Goal: Information Seeking & Learning: Learn about a topic

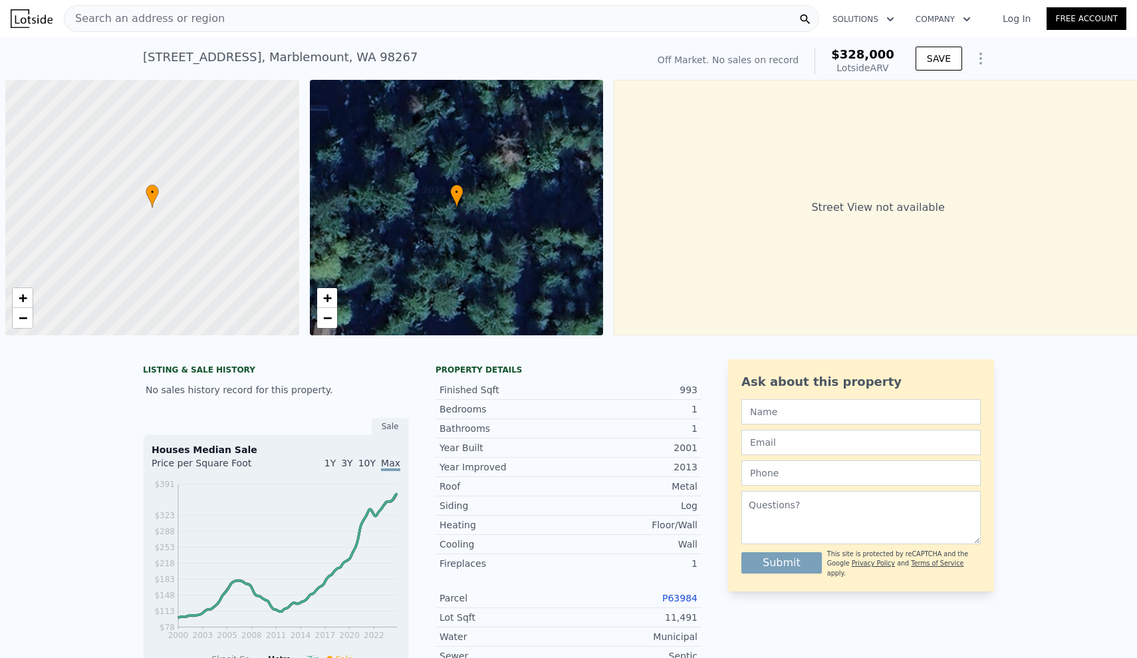
drag, startPoint x: 0, startPoint y: 0, endPoint x: 256, endPoint y: 13, distance: 256.3
click at [256, 13] on div "Search an address or region" at bounding box center [441, 18] width 755 height 27
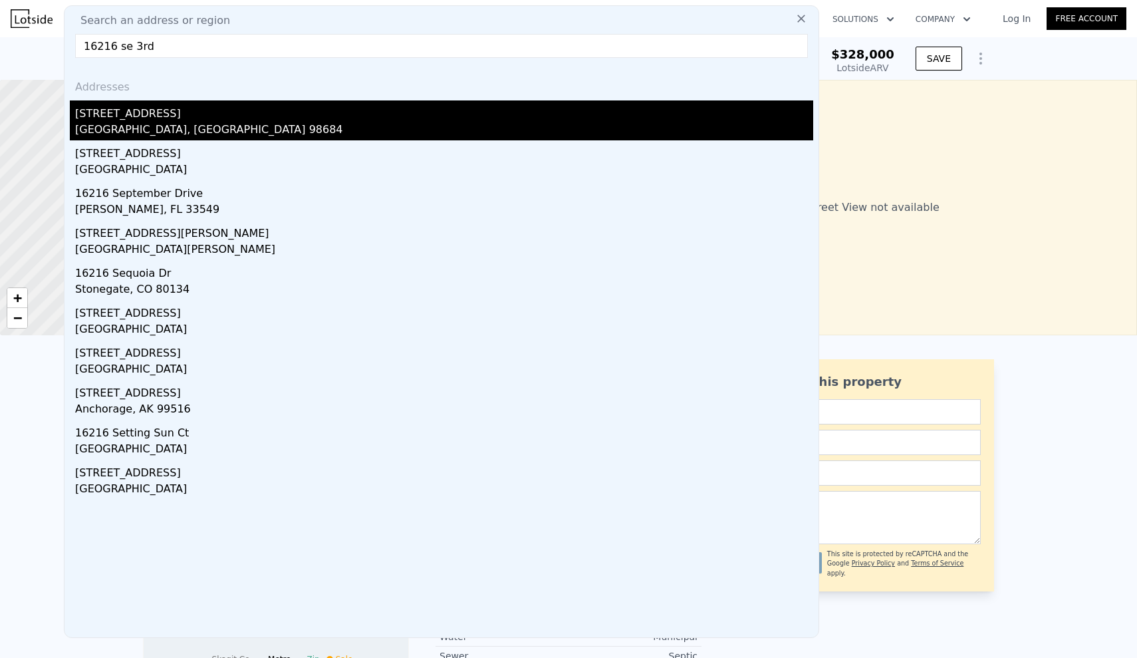
type input "16216 se 3rd"
click at [287, 116] on div "[STREET_ADDRESS]" at bounding box center [444, 110] width 738 height 21
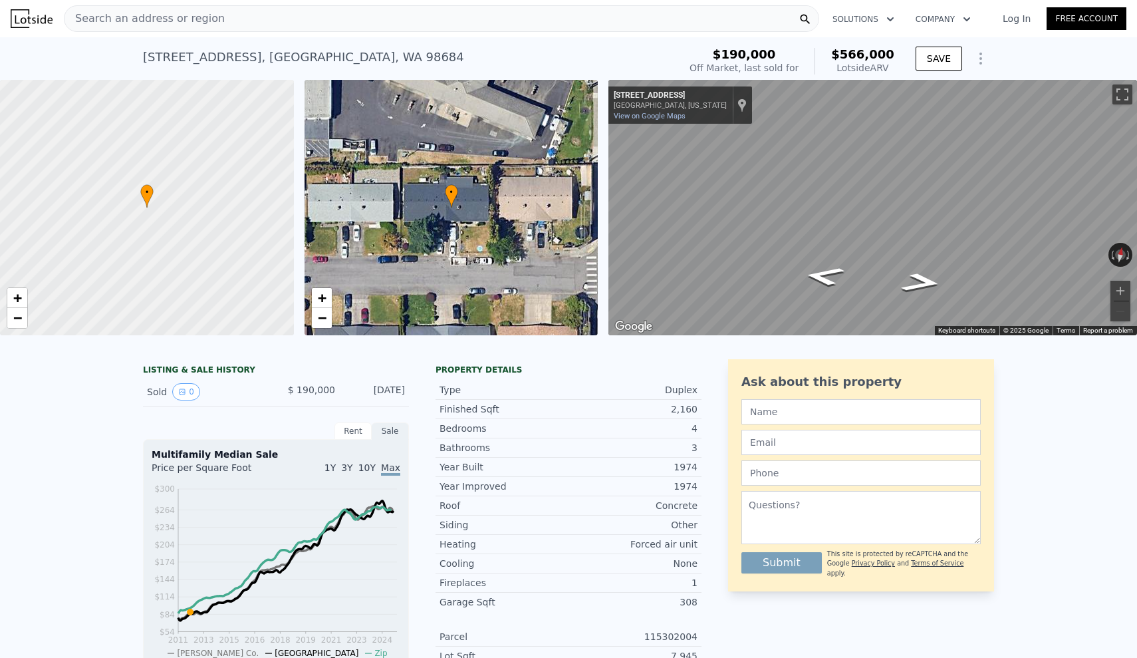
click at [12, 458] on div "LISTING & SALE HISTORY Sold 0 $ 190,000 [DATE] Rent Sale Rent over time Price p…" at bounding box center [568, 670] width 1137 height 645
click at [57, 449] on div "LISTING & SALE HISTORY Sold 0 $ 190,000 [DATE] Rent Sale Rent over time Price p…" at bounding box center [568, 670] width 1137 height 645
click at [63, 506] on div "LISTING & SALE HISTORY Sold 0 $ 190,000 [DATE] Rent Sale Rent over time Price p…" at bounding box center [568, 670] width 1137 height 645
drag, startPoint x: 378, startPoint y: 55, endPoint x: 140, endPoint y: 57, distance: 238.8
click at [140, 57] on div "[STREET_ADDRESS] Sold [DATE] for $190k (~ARV $566k ) $190,000 Off Market, last …" at bounding box center [568, 58] width 1137 height 43
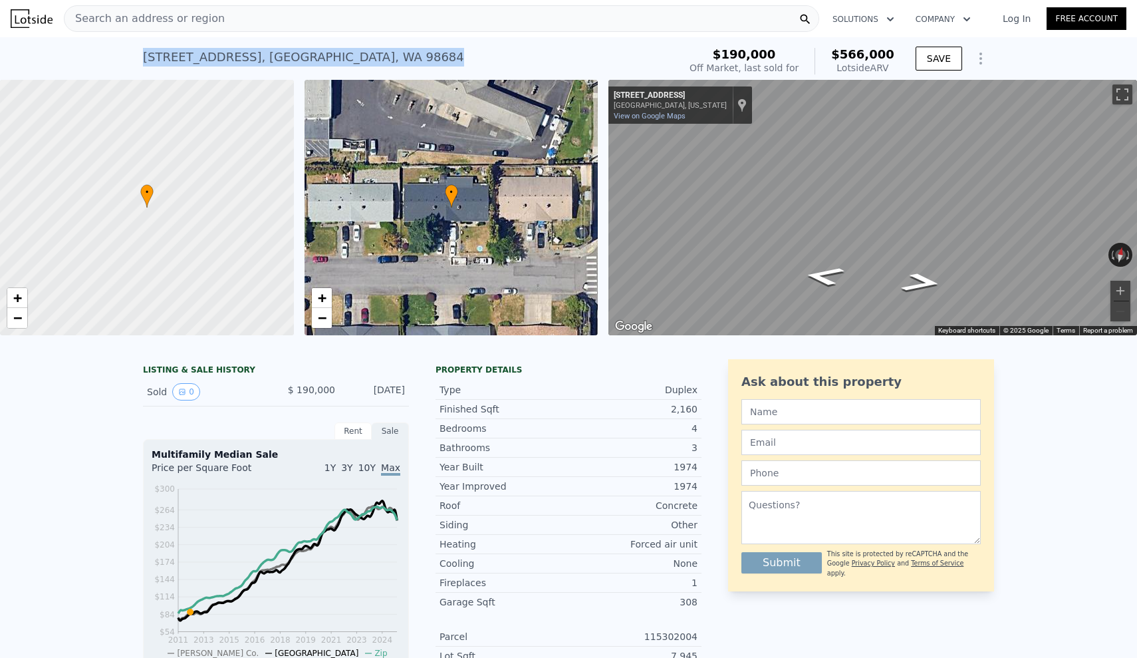
copy div "[STREET_ADDRESS] Sold [DATE] for $190k (~ARV $566k )"
click at [45, 522] on div "LISTING & SALE HISTORY Sold 0 $ 190,000 [DATE] Rent Sale Rent over time Price p…" at bounding box center [568, 670] width 1137 height 645
click at [114, 448] on div "LISTING & SALE HISTORY Sold 0 $ 190,000 [DATE] Rent Sale Rent over time Price p…" at bounding box center [568, 670] width 1137 height 645
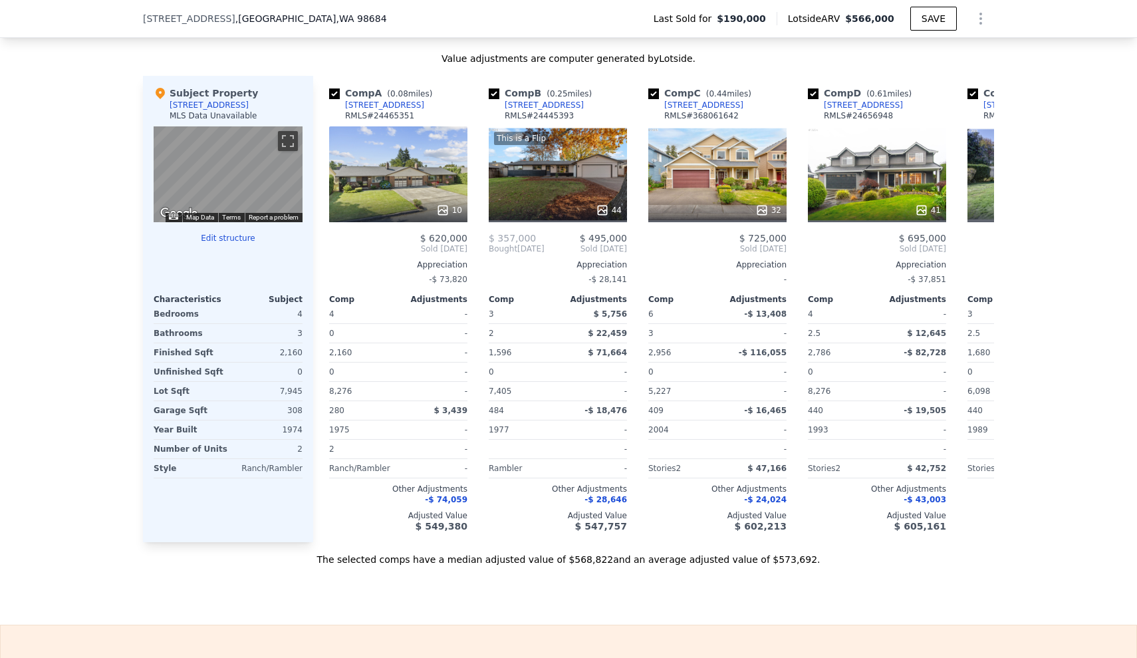
scroll to position [1312, 0]
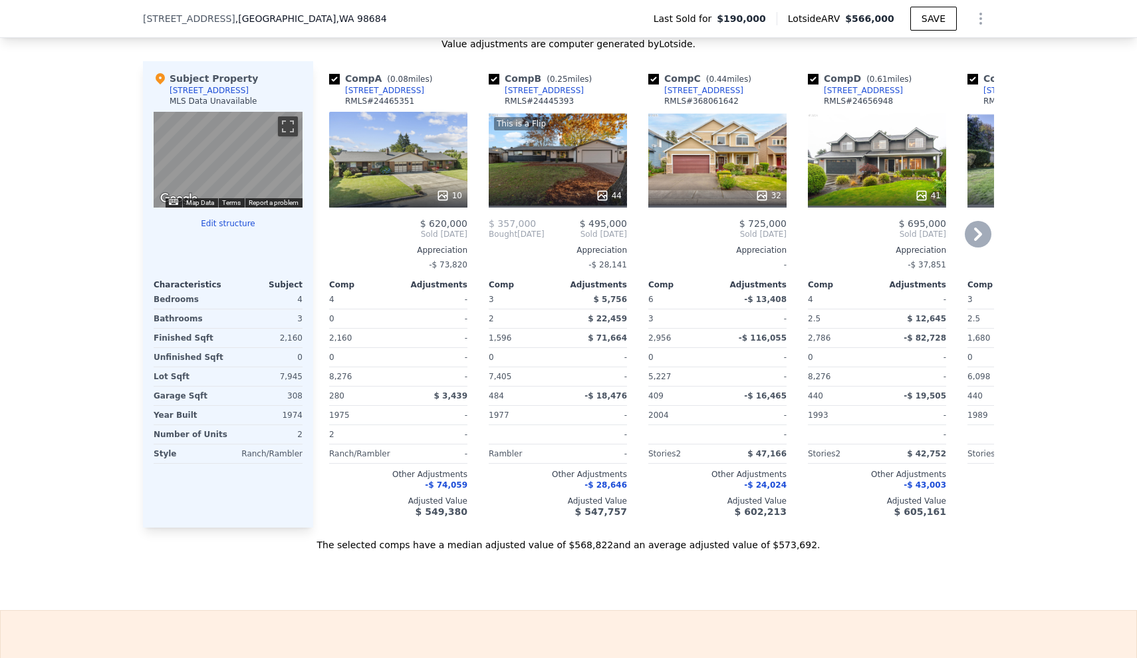
click at [975, 237] on icon at bounding box center [978, 234] width 27 height 27
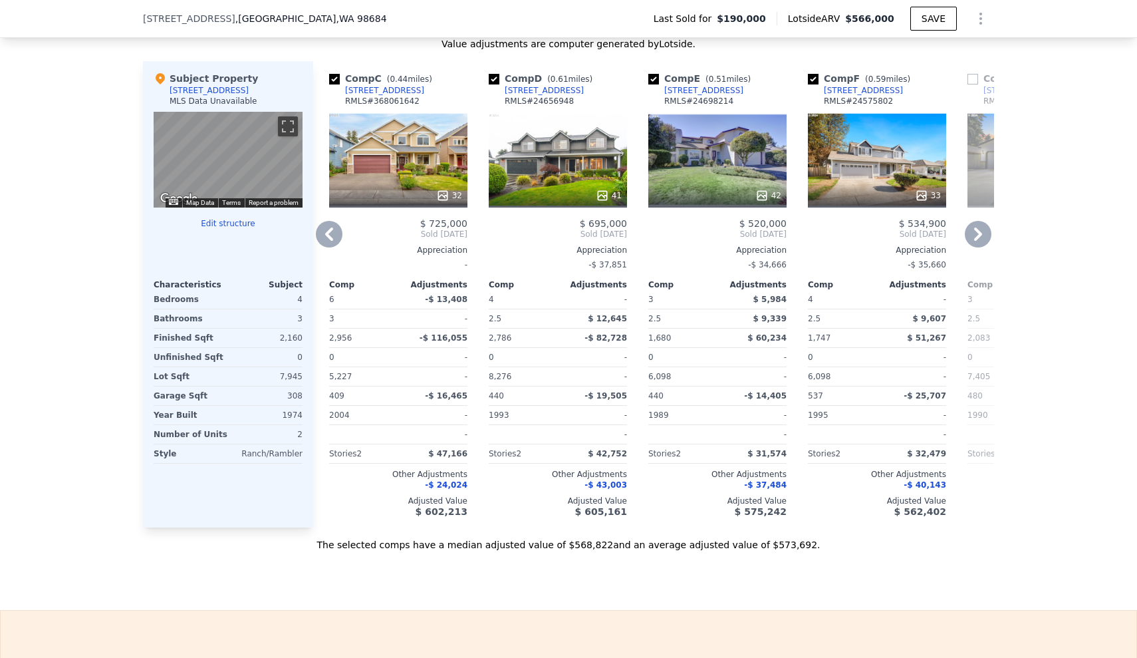
click at [975, 237] on icon at bounding box center [978, 234] width 27 height 27
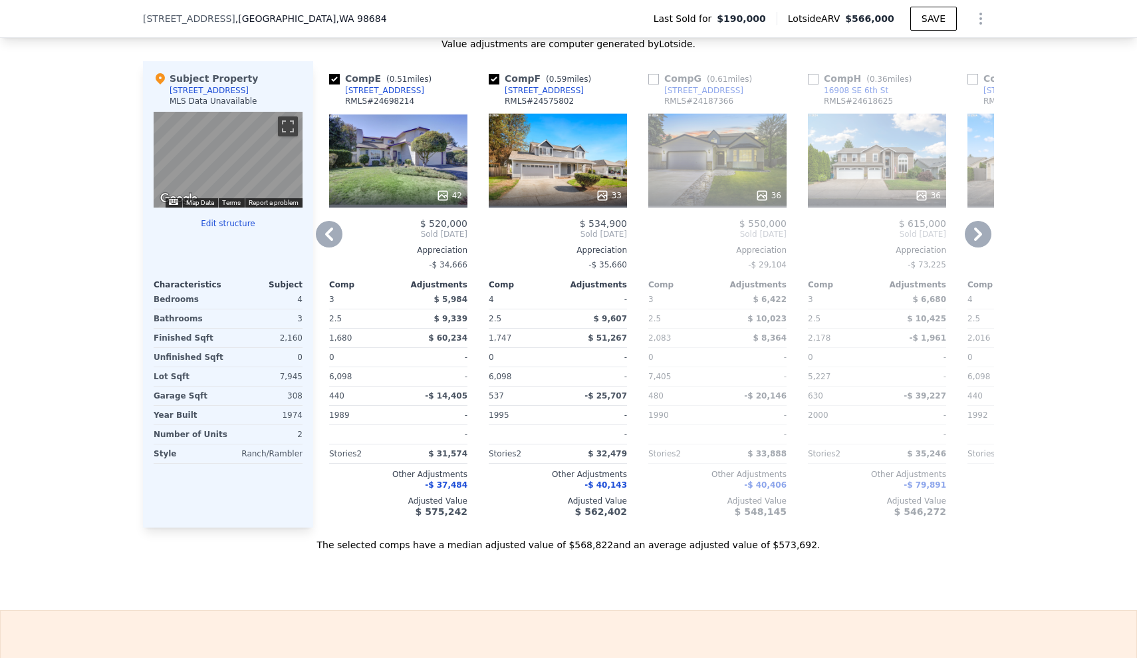
click at [975, 237] on icon at bounding box center [978, 234] width 27 height 27
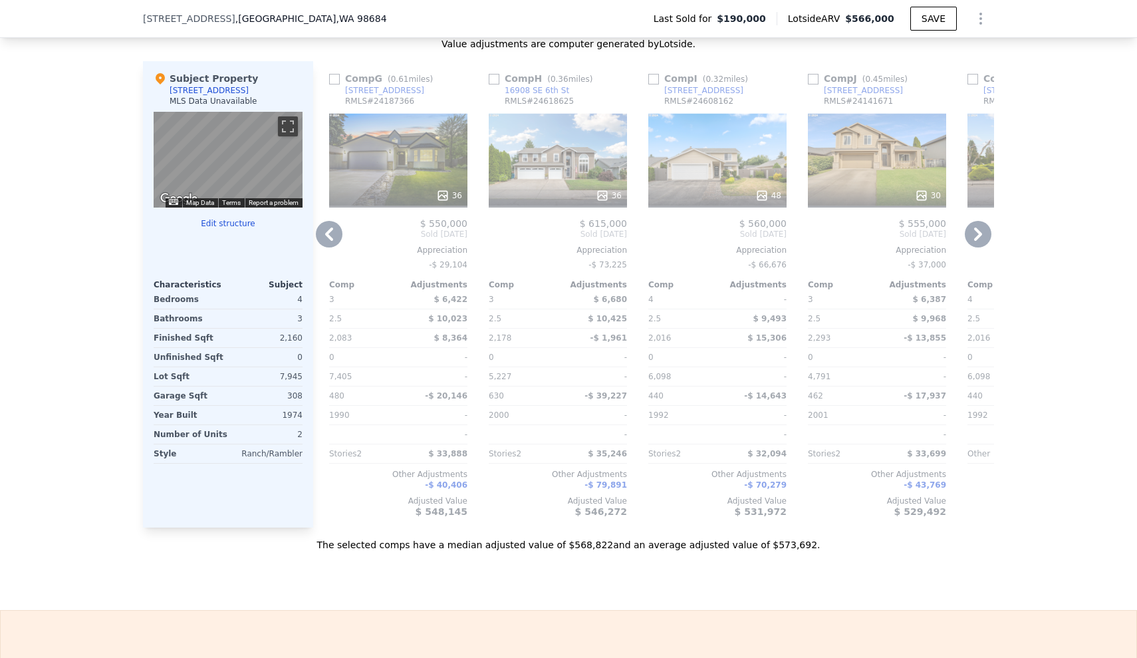
click at [975, 237] on icon at bounding box center [978, 234] width 27 height 27
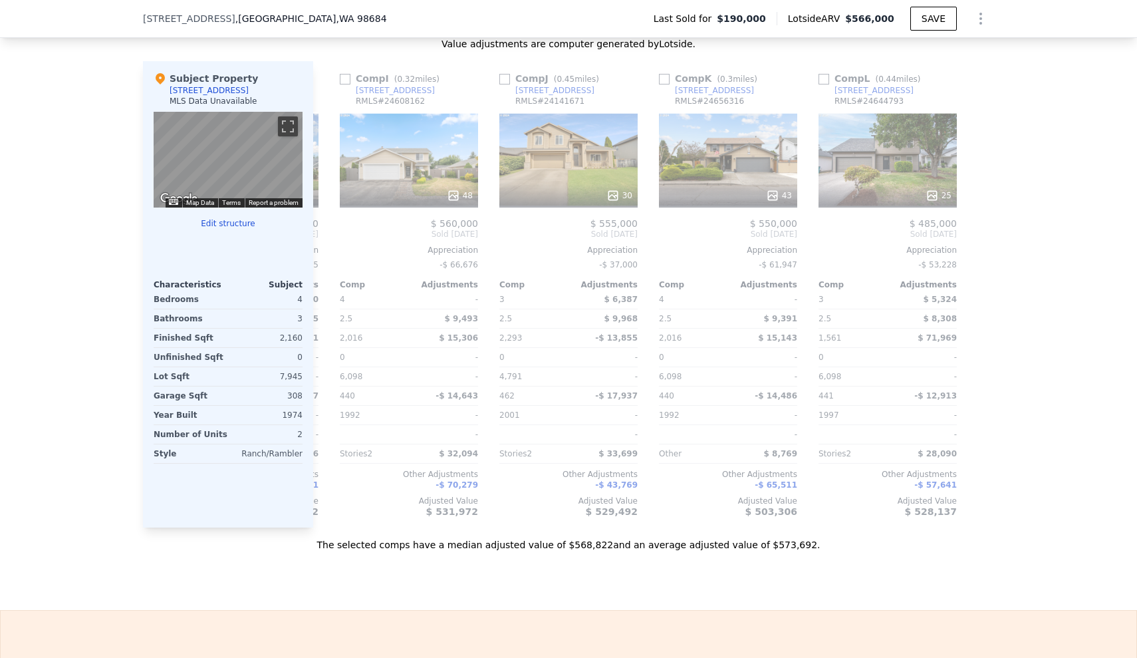
click at [13, 226] on div "We found 12 sales that match your search Filters Map Prices Modify Comp Filters…" at bounding box center [568, 157] width 1137 height 788
click at [333, 229] on icon at bounding box center [329, 233] width 8 height 13
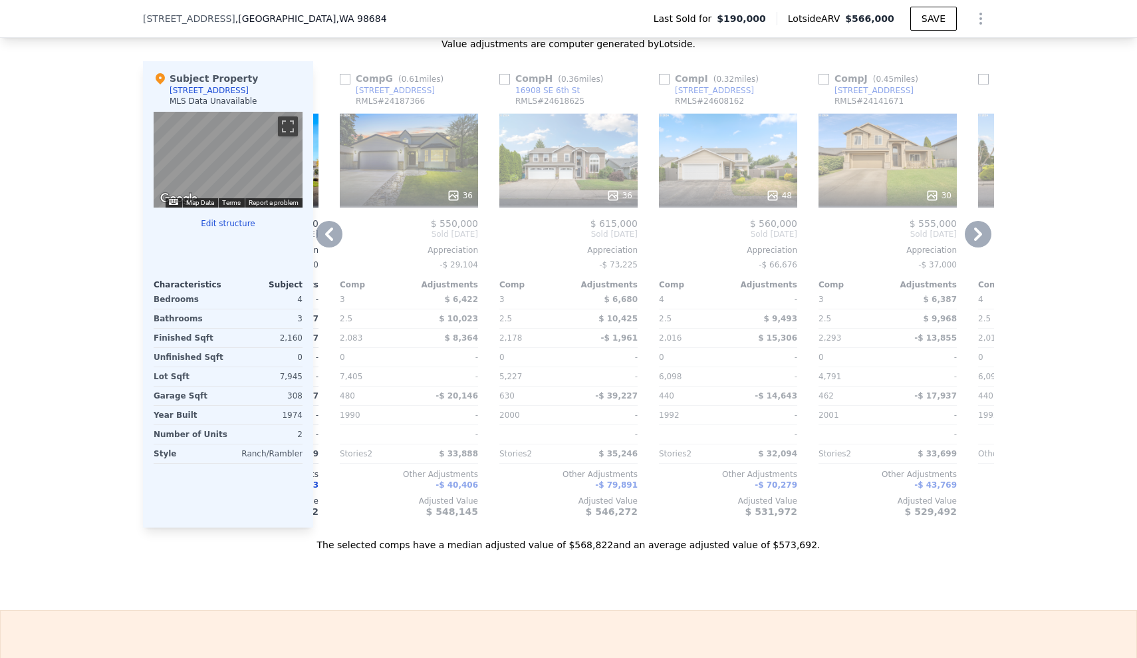
click at [333, 229] on icon at bounding box center [329, 233] width 8 height 13
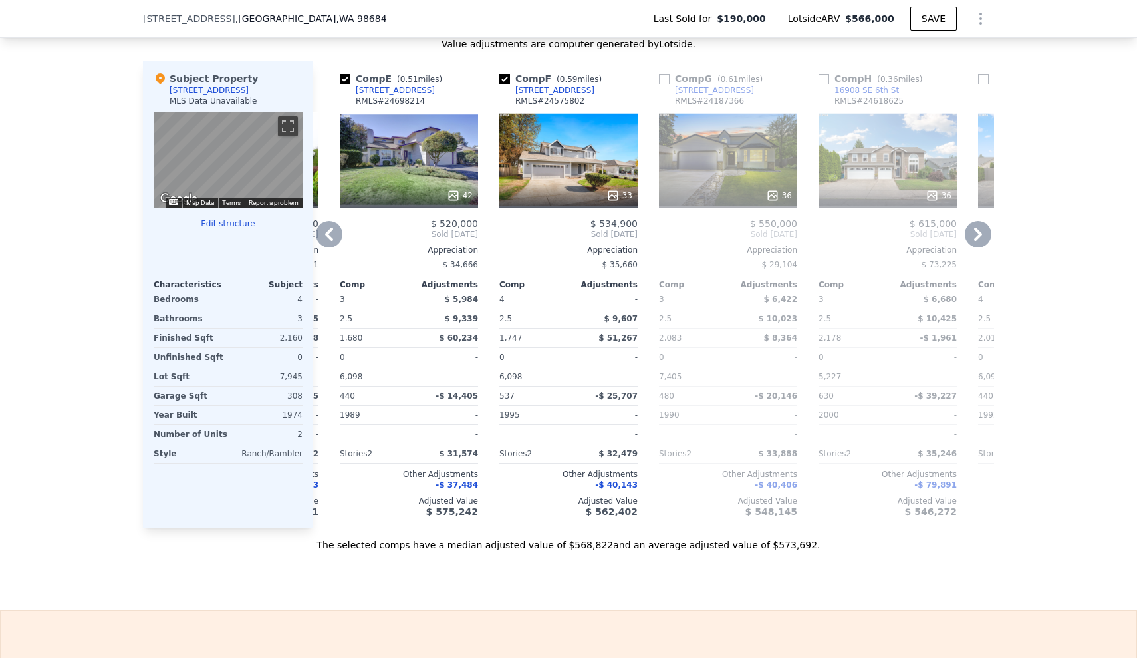
click at [333, 229] on icon at bounding box center [329, 233] width 8 height 13
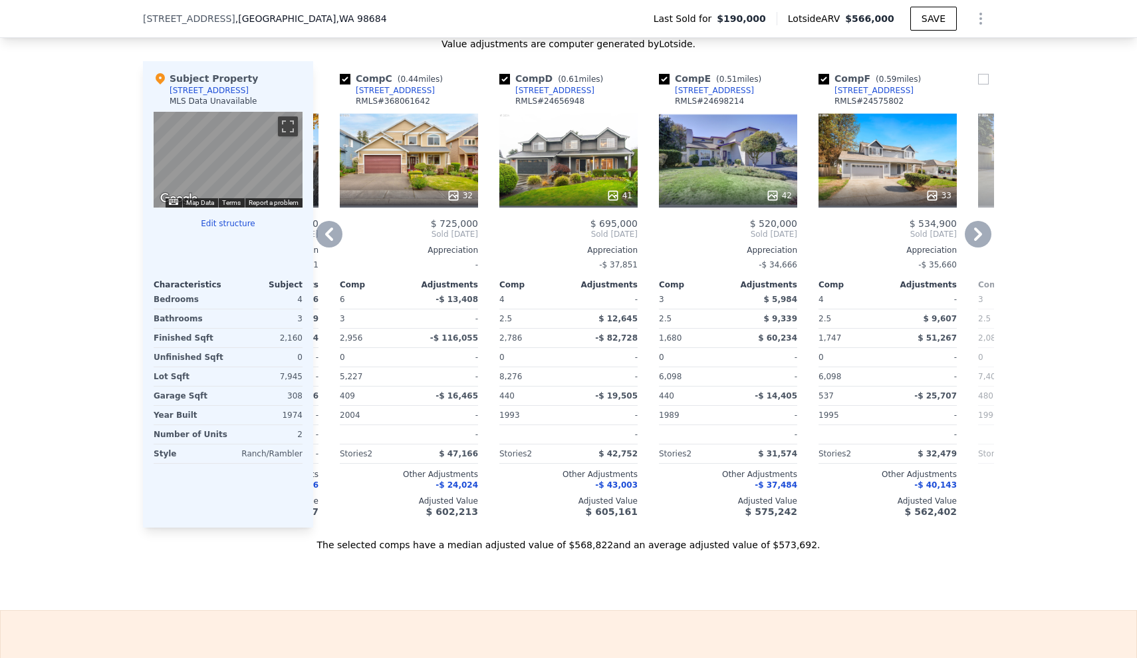
click at [333, 229] on icon at bounding box center [329, 233] width 8 height 13
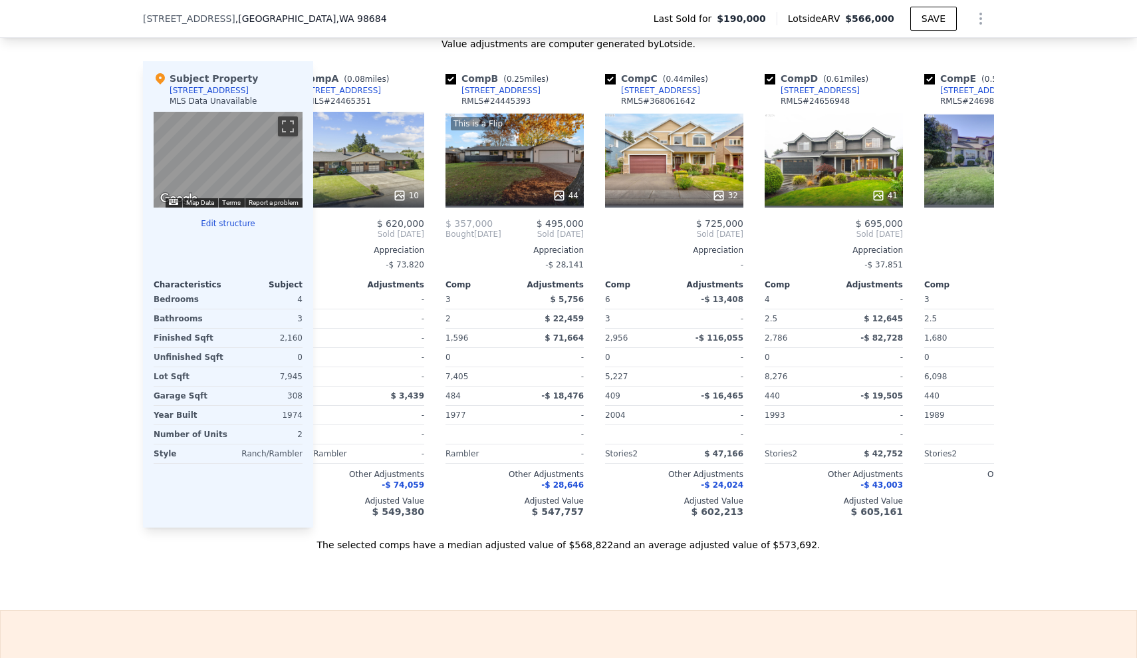
scroll to position [0, 0]
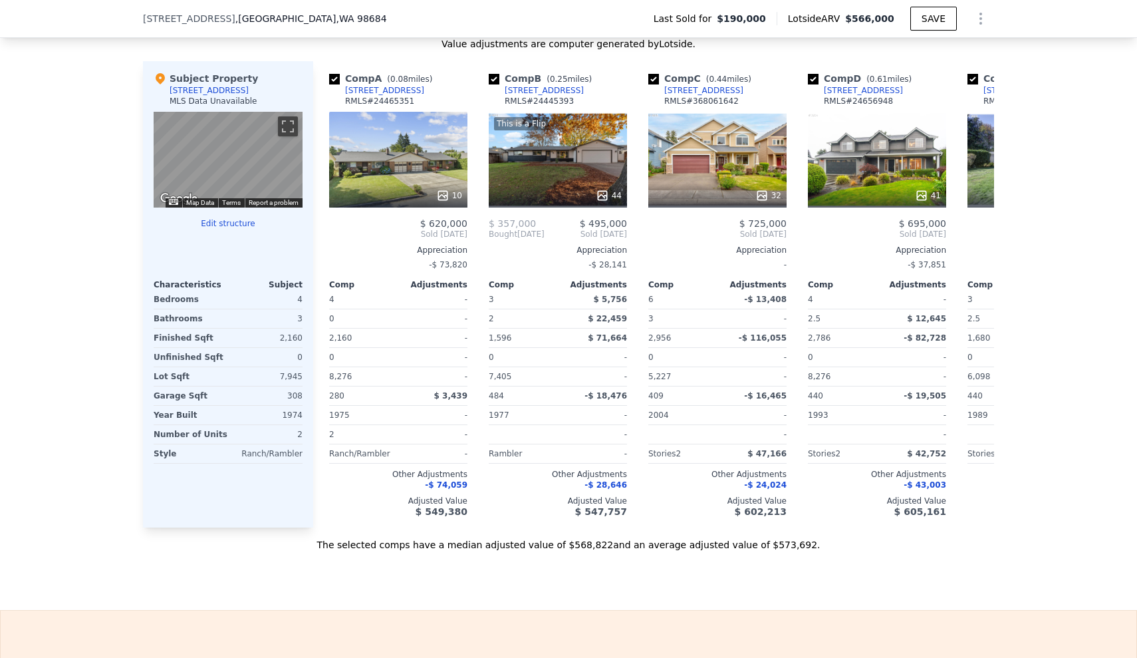
click at [1, 275] on div "We found 12 sales that match your search Filters Map Prices Modify Comp Filters…" at bounding box center [568, 157] width 1137 height 788
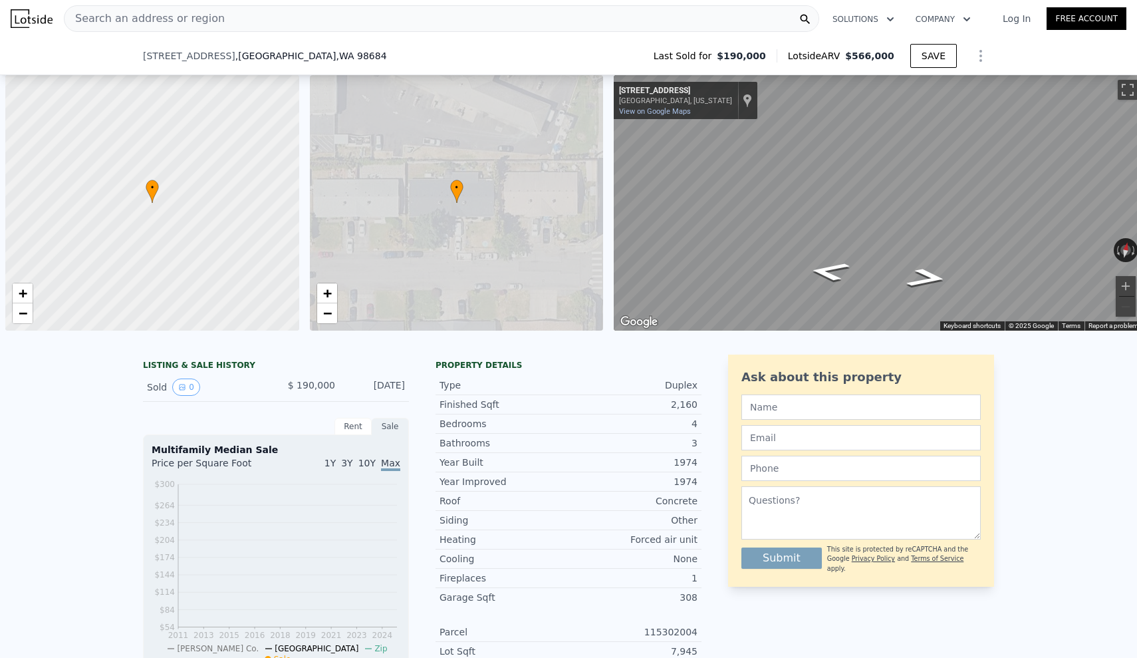
scroll to position [0, 5]
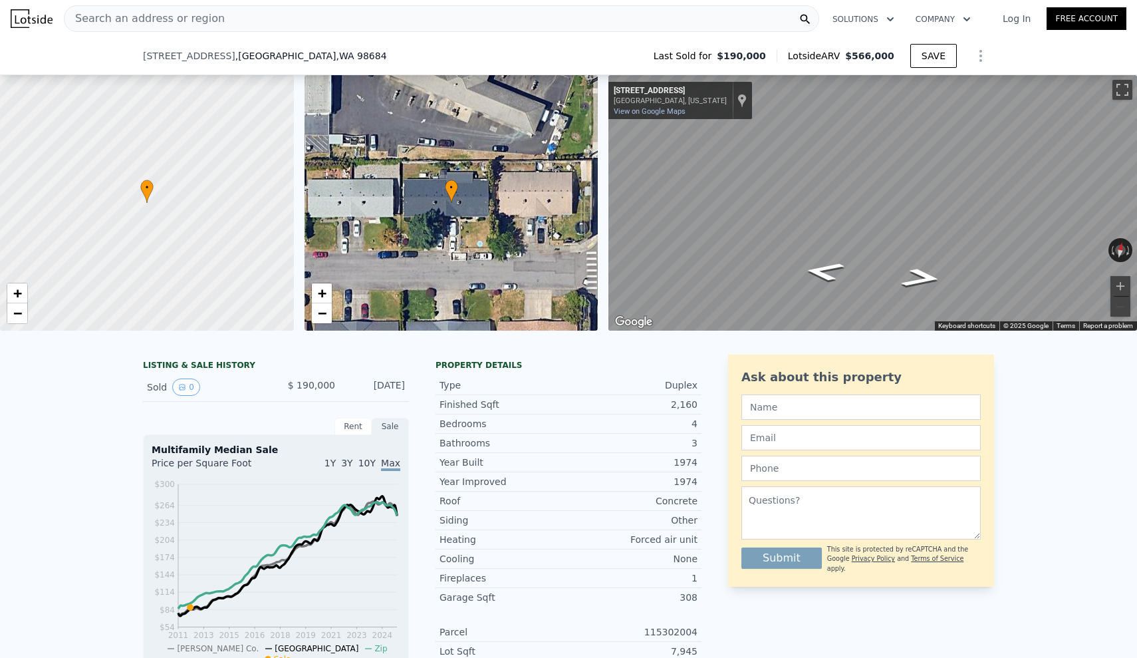
click at [346, 17] on div "Search an address or region" at bounding box center [441, 18] width 755 height 27
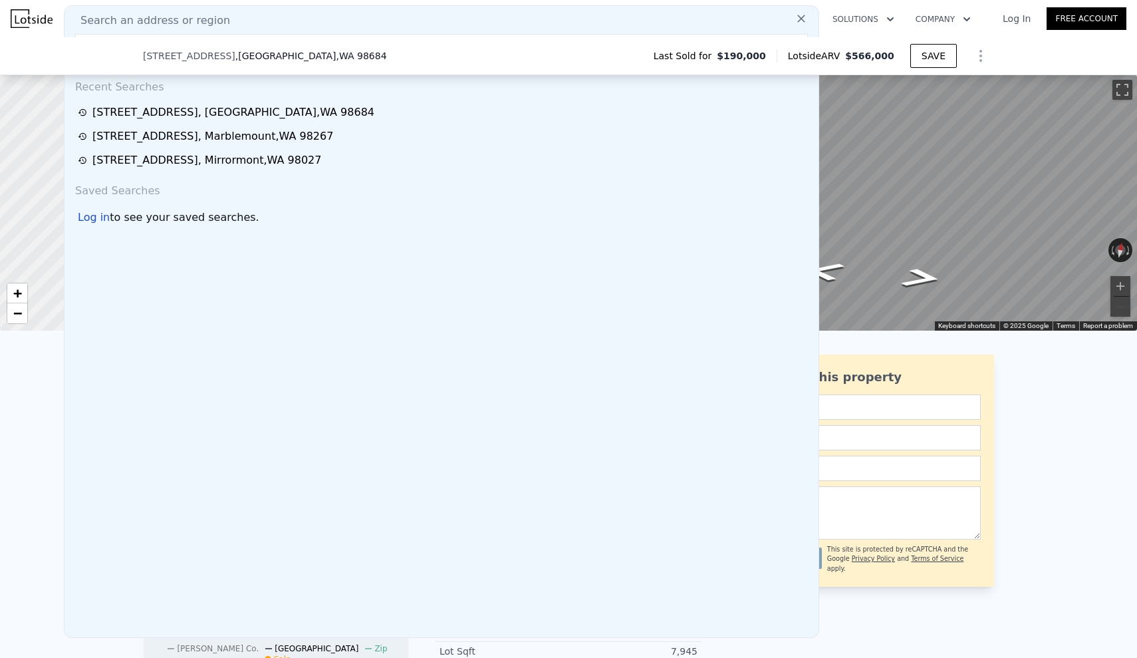
click at [122, 27] on span "Search an address or region" at bounding box center [150, 21] width 160 height 16
click at [125, 36] on input "text" at bounding box center [441, 46] width 733 height 24
paste input "[STREET_ADDRESS]"
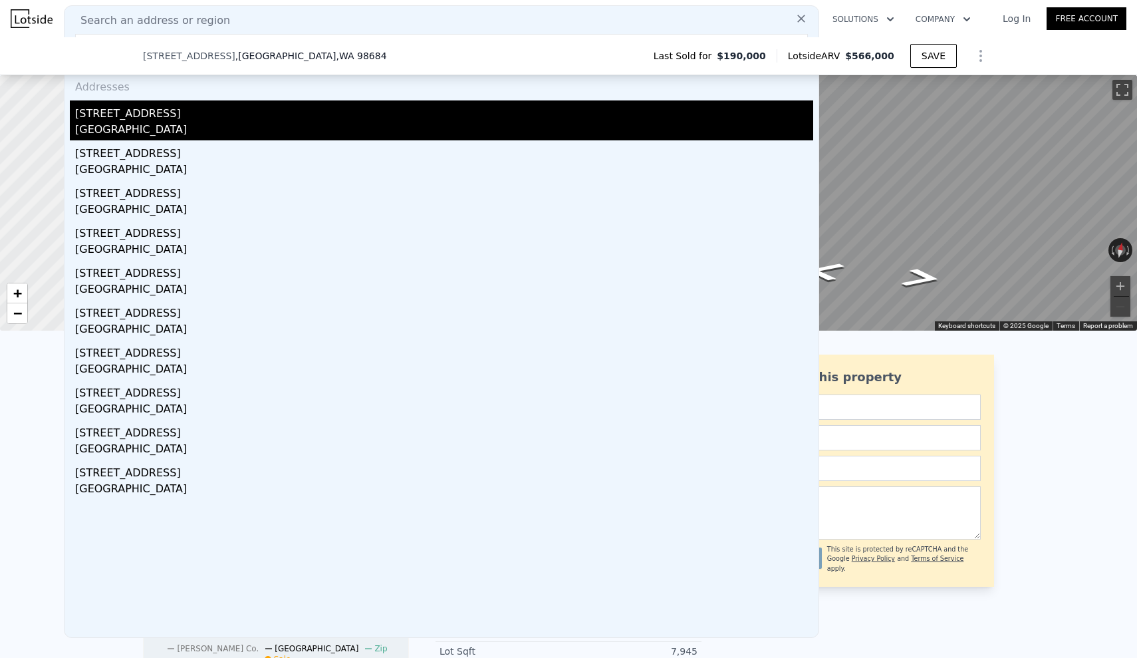
type input "[STREET_ADDRESS]"
click at [200, 116] on div "[STREET_ADDRESS]" at bounding box center [444, 110] width 738 height 21
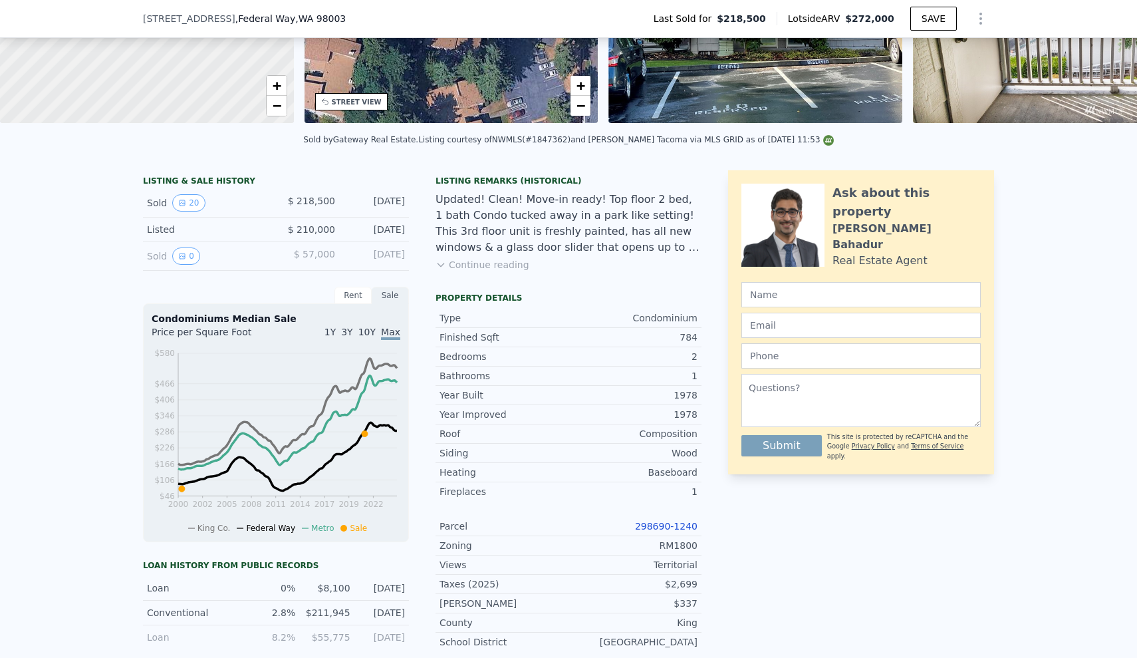
scroll to position [213, 0]
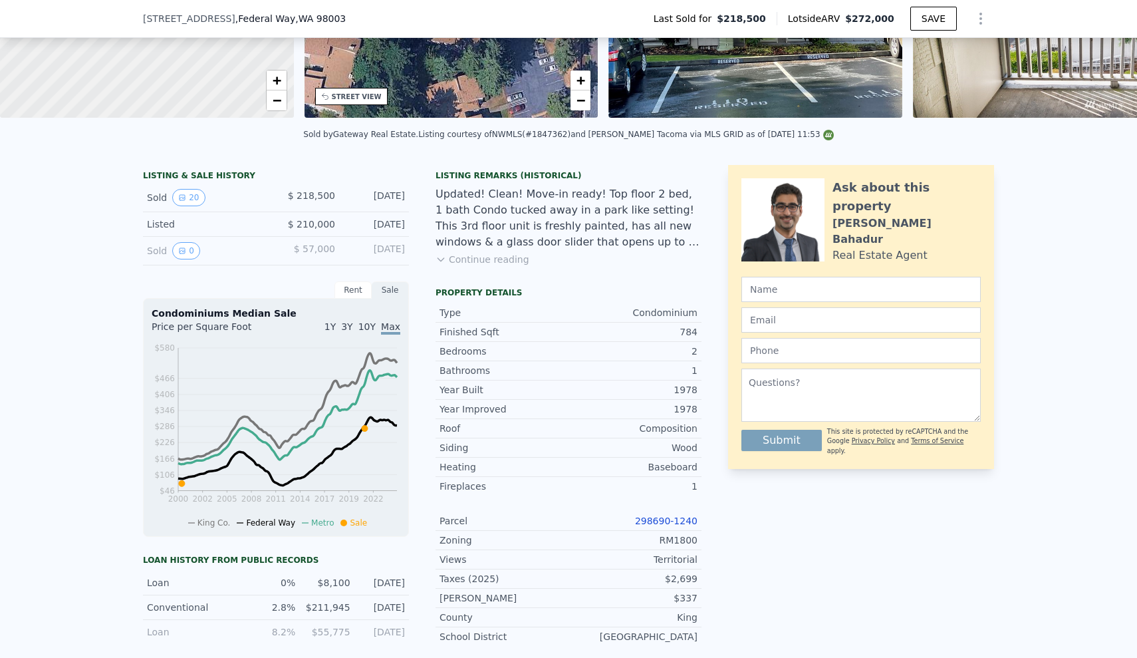
click at [683, 516] on link "298690-1240" at bounding box center [666, 520] width 63 height 11
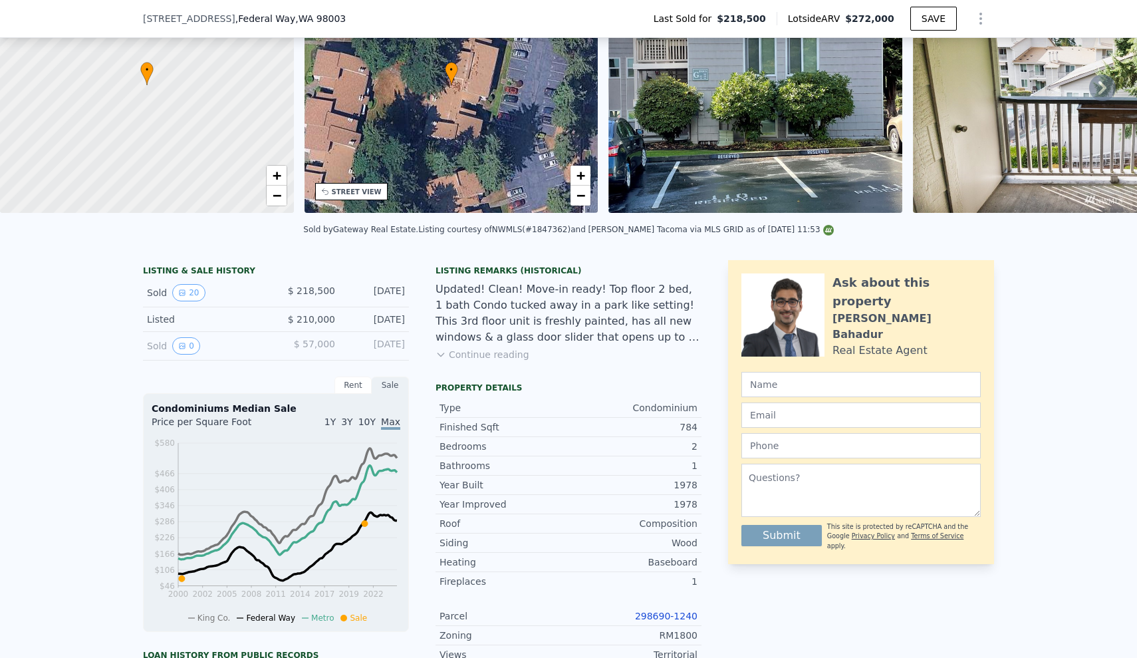
scroll to position [63, 0]
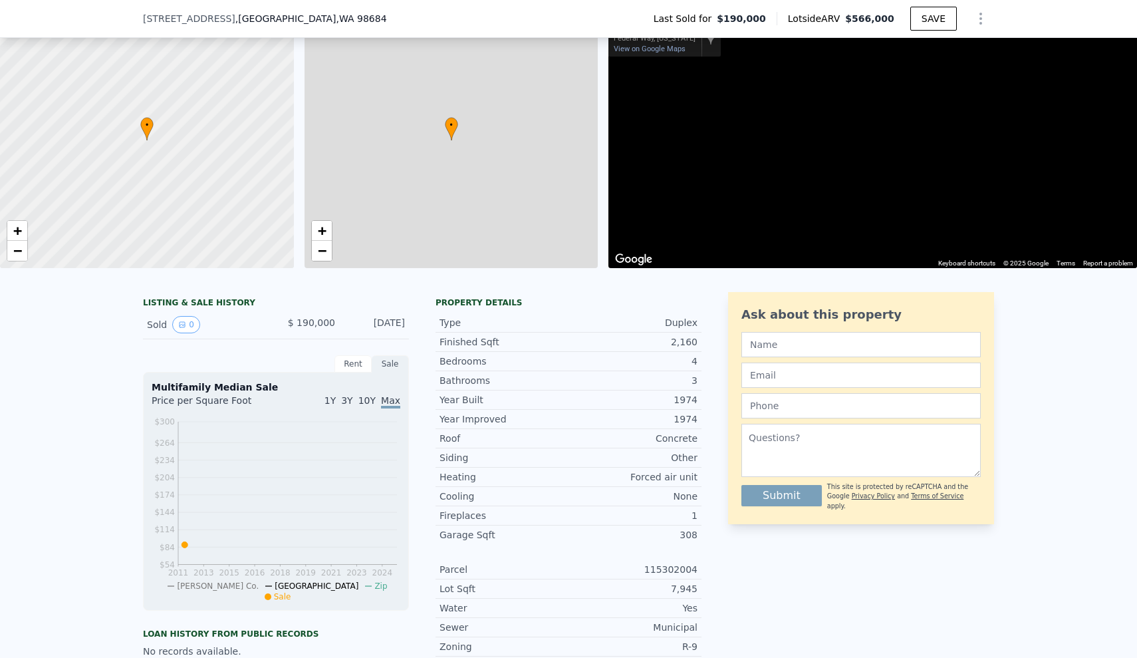
type input "$ 566,000"
type input "5"
type input "3"
type input "6"
type input "0"
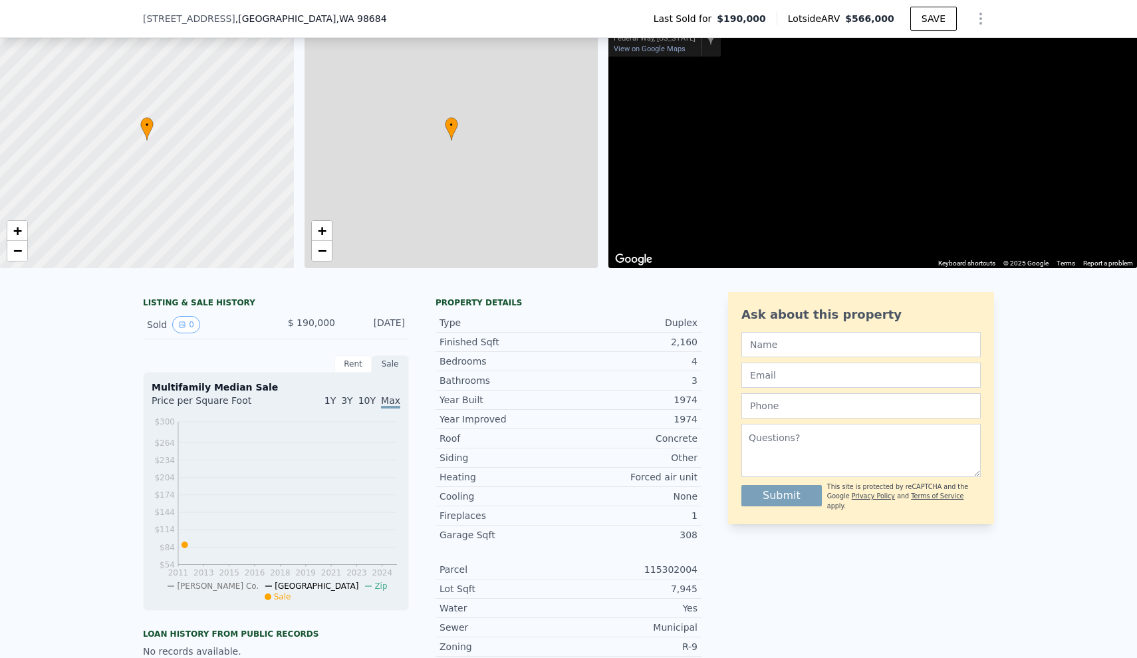
type input "3"
type input "1561"
type input "2956"
type input "4791"
type input "8276"
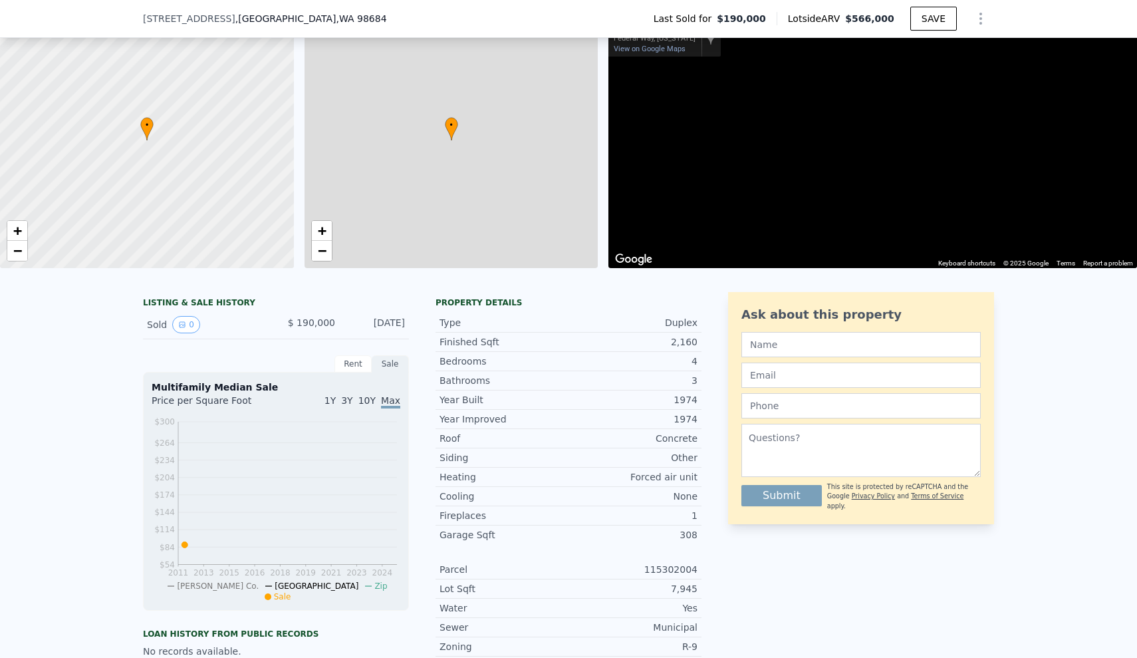
type input "$ 319,610"
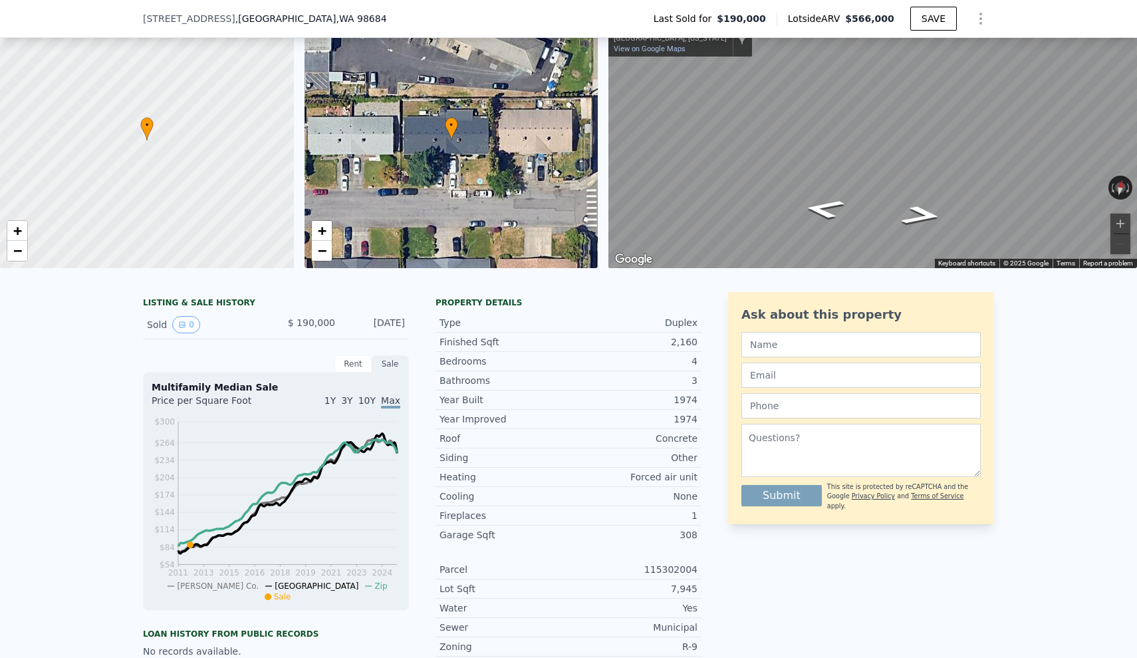
click at [36, 441] on div "LISTING & SALE HISTORY Sold 0 $ 190,000 [DATE] Rent Sale Rent over time Price p…" at bounding box center [568, 603] width 1137 height 645
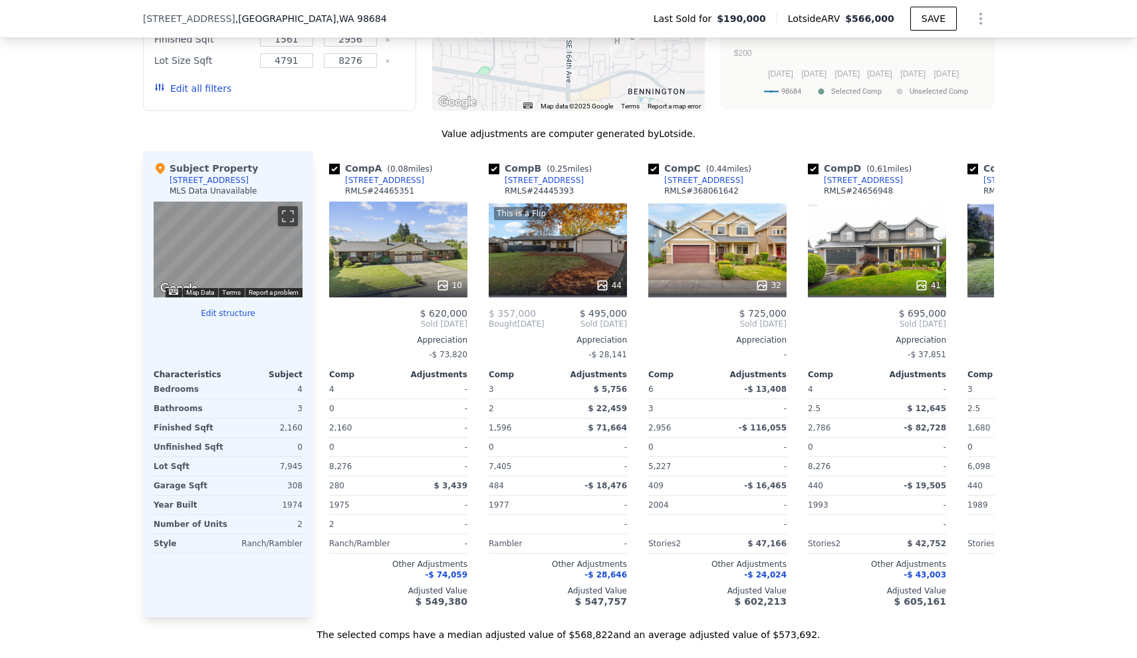
scroll to position [1228, 0]
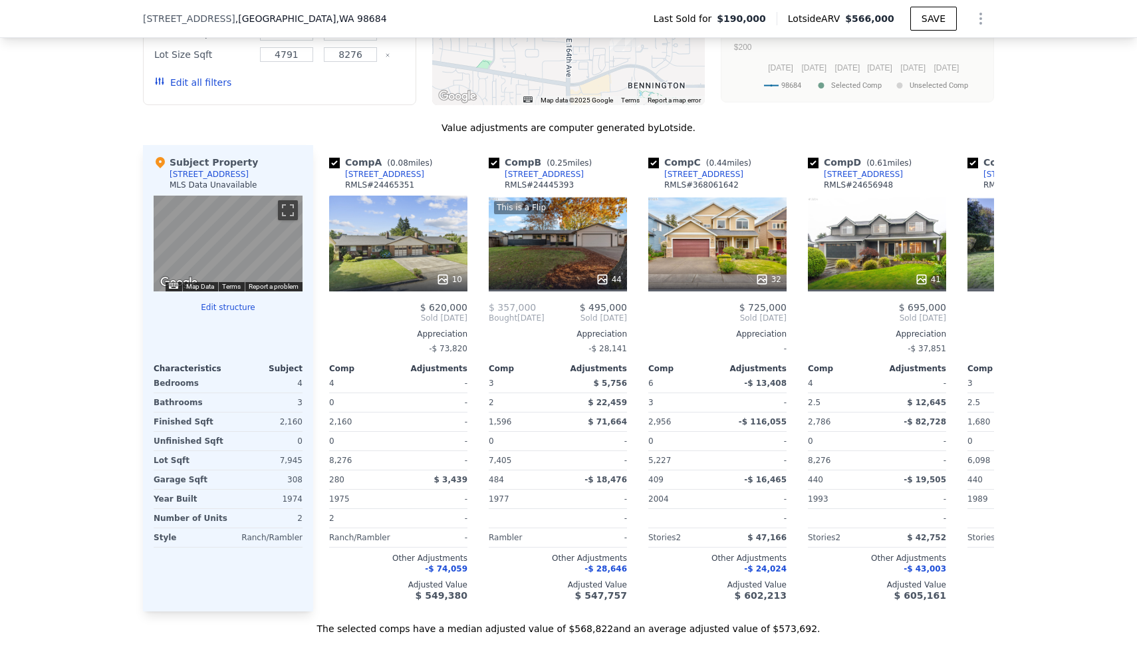
click at [88, 74] on div "We found 12 sales that match your search Filters Map Prices Modify Comp Filters…" at bounding box center [568, 241] width 1137 height 788
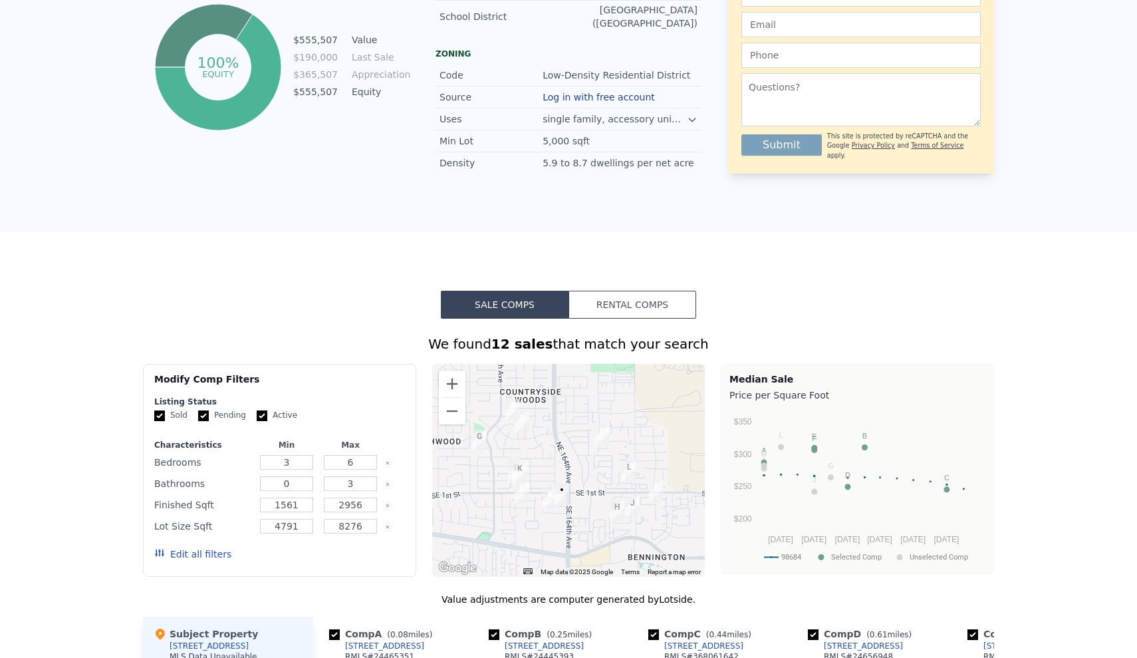
scroll to position [0, 0]
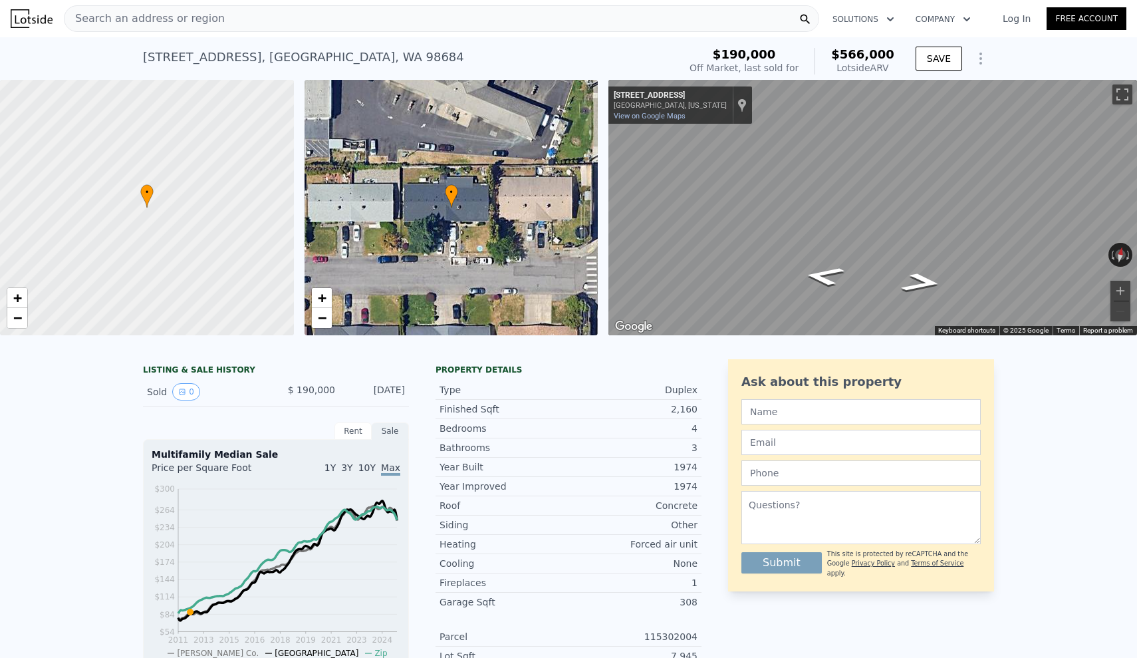
click at [179, 18] on span "Search an address or region" at bounding box center [145, 19] width 160 height 16
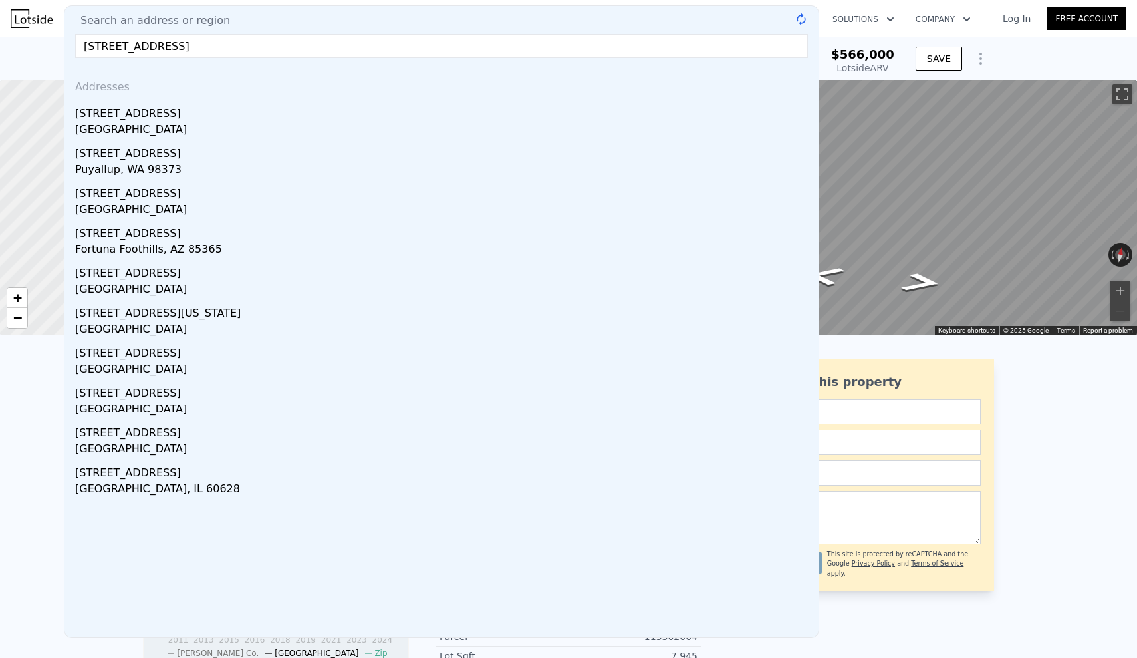
type input "[STREET_ADDRESS]"
